Goal: Book appointment/travel/reservation

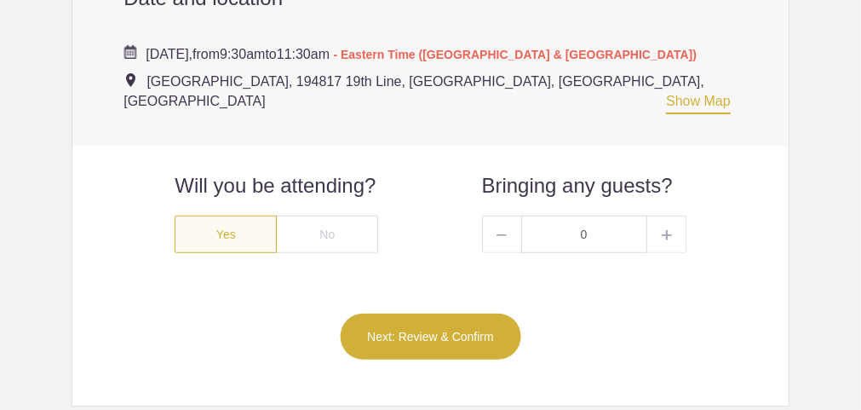
scroll to position [747, 0]
click at [231, 215] on div "Yes" at bounding box center [226, 233] width 102 height 37
click at [423, 312] on button "Next: Review & Confirm" at bounding box center [430, 336] width 183 height 48
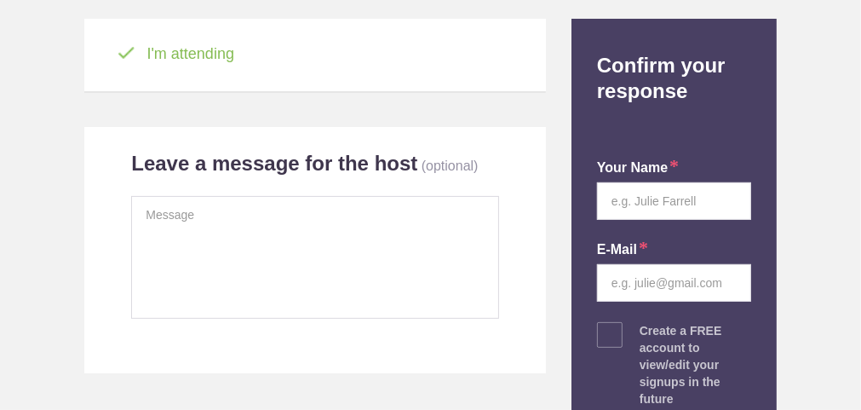
scroll to position [243, 0]
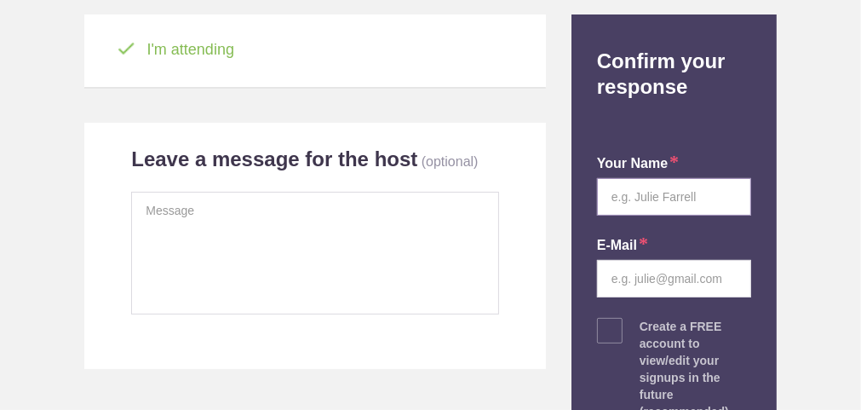
click at [616, 200] on input "text" at bounding box center [674, 196] width 154 height 37
type input "[PERSON_NAME]"
click at [606, 280] on input "email" at bounding box center [674, 278] width 154 height 37
type input "[EMAIL_ADDRESS][DOMAIN_NAME]"
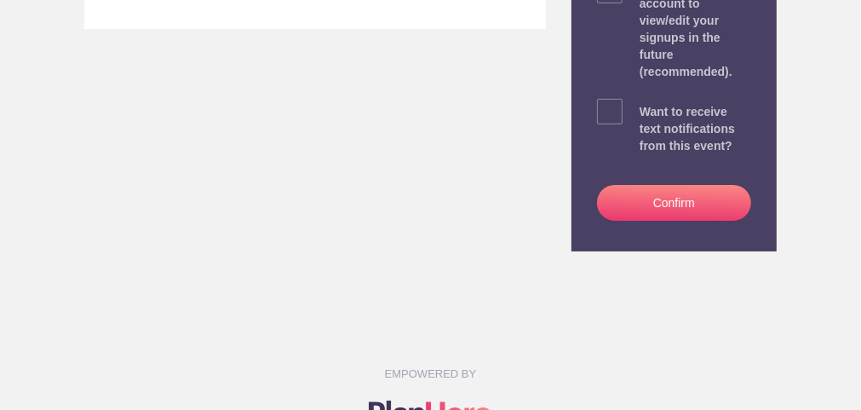
scroll to position [583, 0]
click at [708, 184] on button "Confirm" at bounding box center [674, 202] width 154 height 36
